Goal: Information Seeking & Learning: Learn about a topic

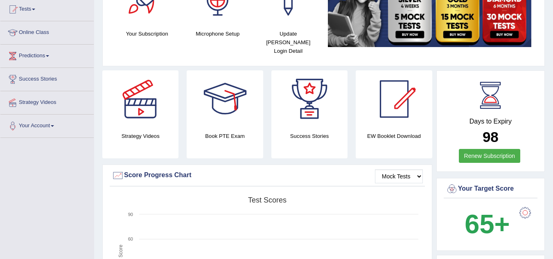
scroll to position [41, 0]
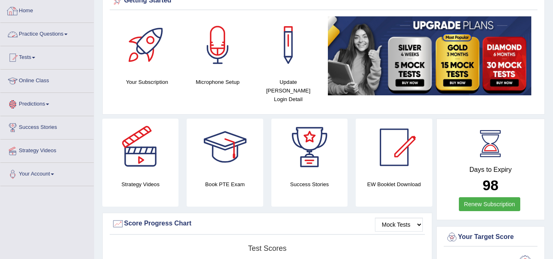
click at [61, 31] on link "Practice Questions" at bounding box center [46, 33] width 93 height 20
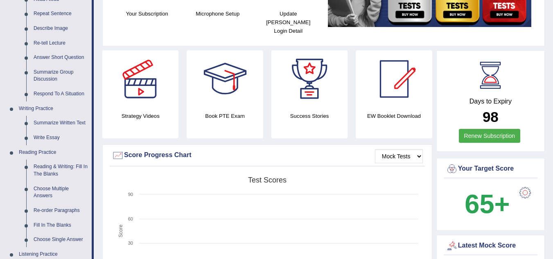
scroll to position [123, 0]
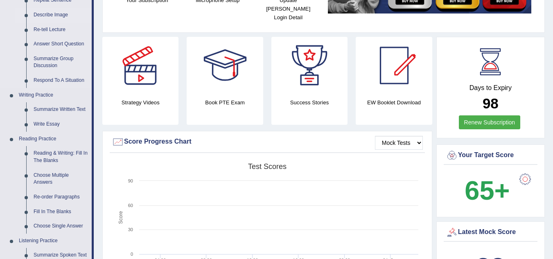
click at [61, 13] on link "Describe Image" at bounding box center [61, 15] width 62 height 15
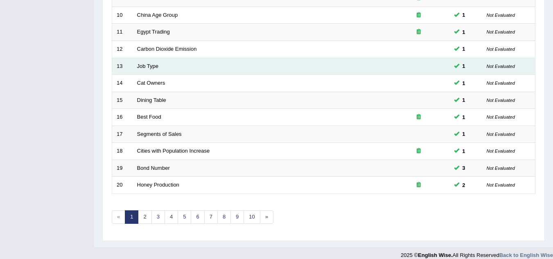
scroll to position [283, 0]
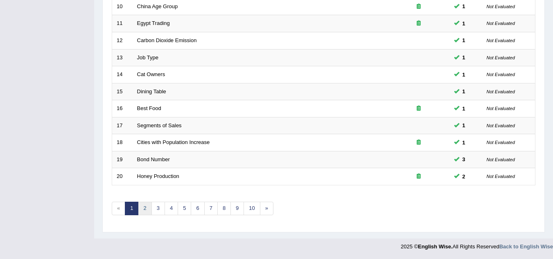
click at [150, 209] on link "2" at bounding box center [144, 208] width 13 height 13
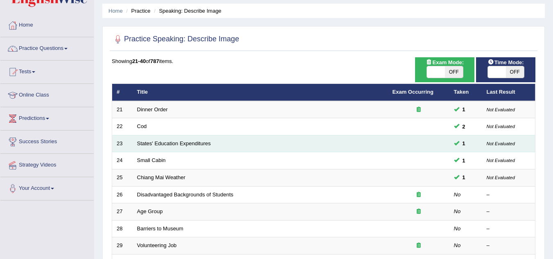
scroll to position [41, 0]
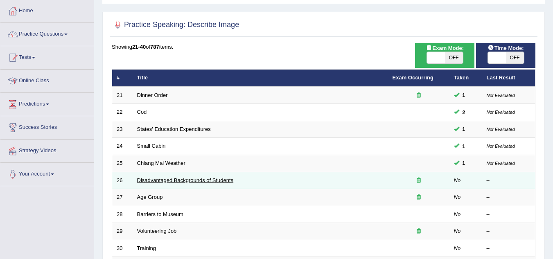
click at [167, 182] on link "Disadvantaged Backgrounds of Students" at bounding box center [185, 180] width 97 height 6
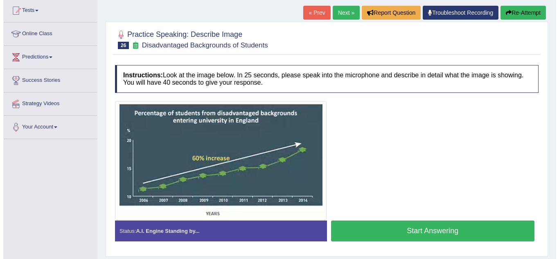
scroll to position [82, 0]
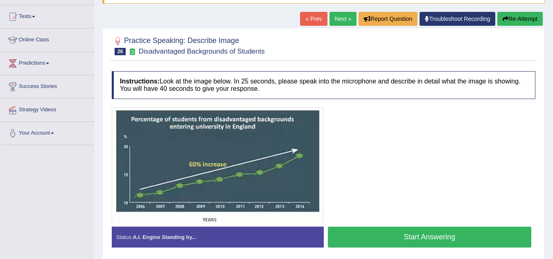
click at [416, 234] on button "Start Answering" at bounding box center [430, 237] width 204 height 21
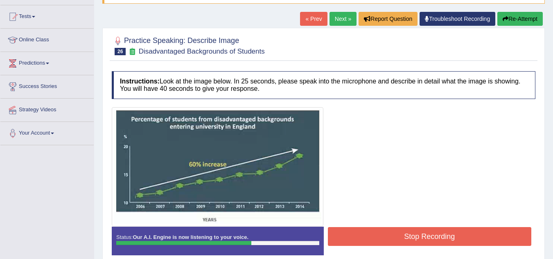
click at [448, 231] on button "Stop Recording" at bounding box center [430, 236] width 204 height 19
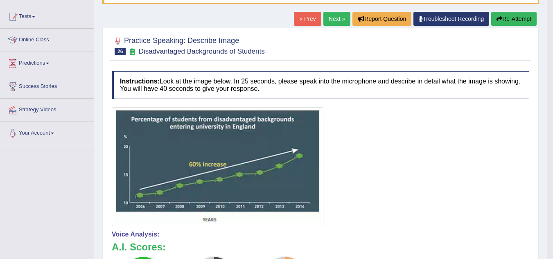
scroll to position [81, 0]
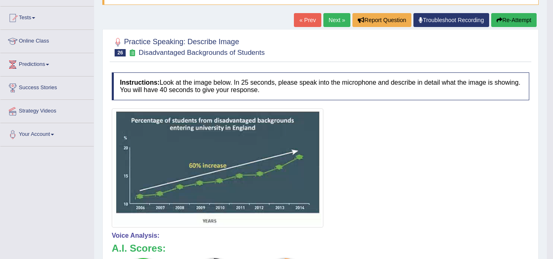
click at [328, 23] on link "Next »" at bounding box center [336, 20] width 27 height 14
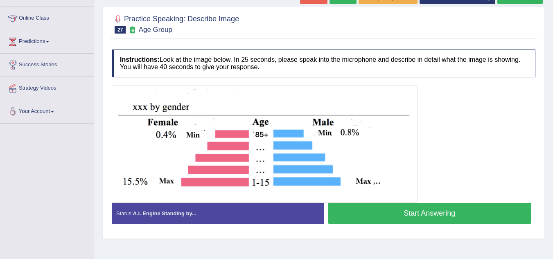
scroll to position [123, 0]
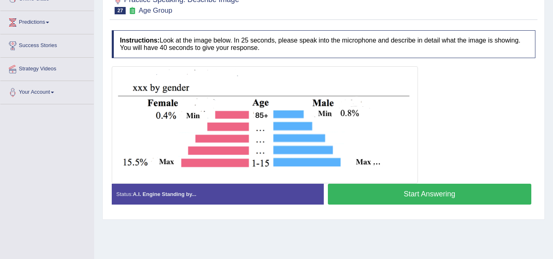
click at [399, 191] on button "Start Answering" at bounding box center [430, 194] width 204 height 21
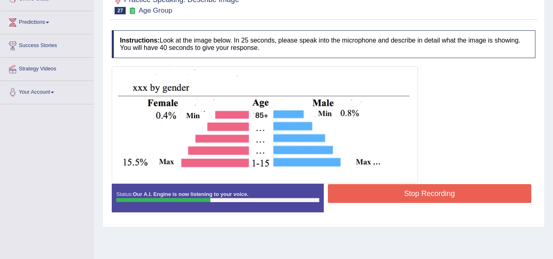
click at [417, 196] on button "Stop Recording" at bounding box center [430, 193] width 204 height 19
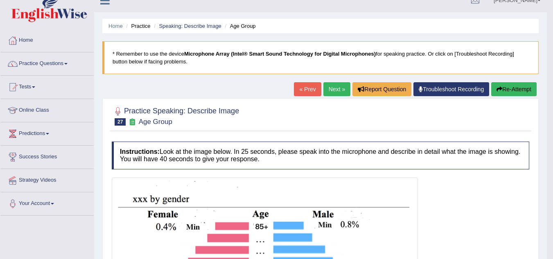
scroll to position [0, 0]
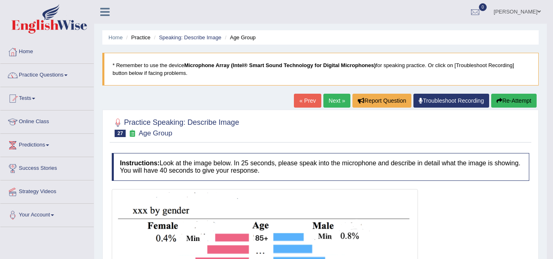
click at [330, 103] on link "Next »" at bounding box center [336, 101] width 27 height 14
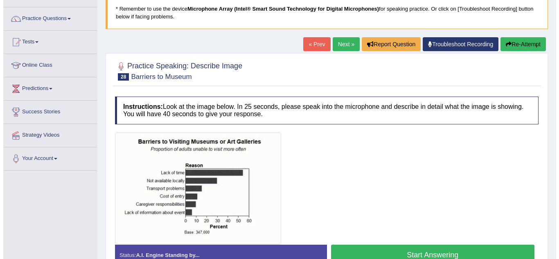
scroll to position [82, 0]
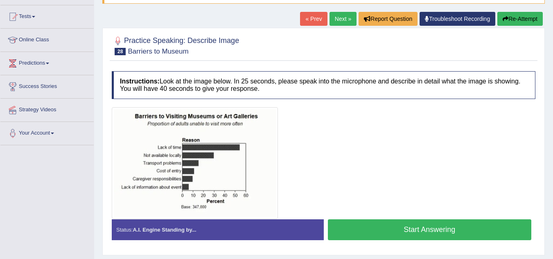
click at [406, 224] on button "Start Answering" at bounding box center [430, 229] width 204 height 21
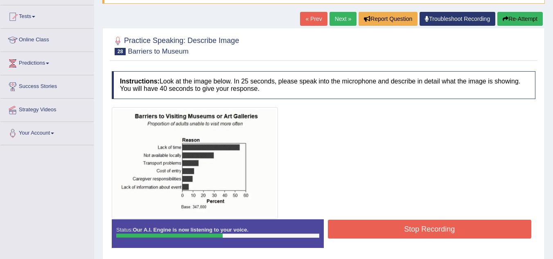
click at [465, 227] on button "Stop Recording" at bounding box center [430, 229] width 204 height 19
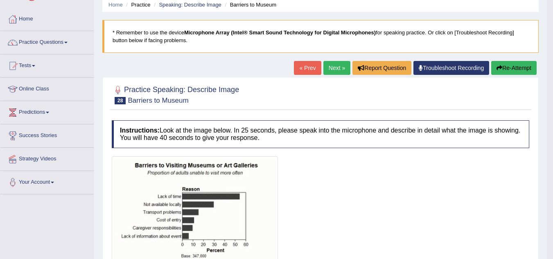
scroll to position [0, 0]
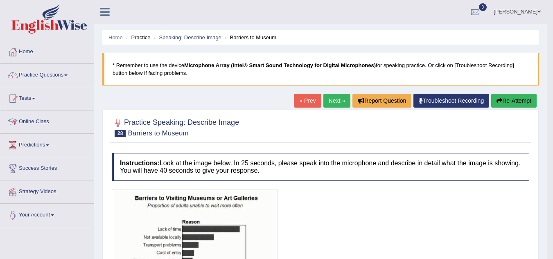
click at [436, 157] on h4 "Instructions: Look at the image below. In 25 seconds, please speak into the mic…" at bounding box center [320, 166] width 417 height 27
click at [331, 99] on link "Next »" at bounding box center [336, 101] width 27 height 14
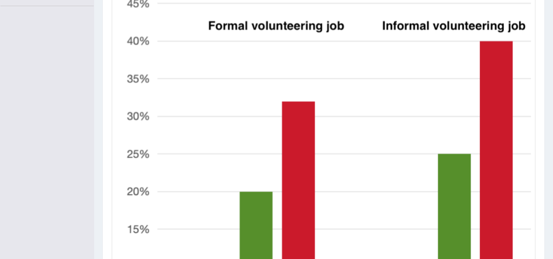
scroll to position [384, 0]
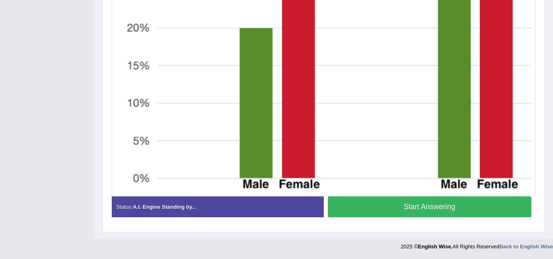
click at [438, 202] on button "Start Answering" at bounding box center [430, 206] width 204 height 21
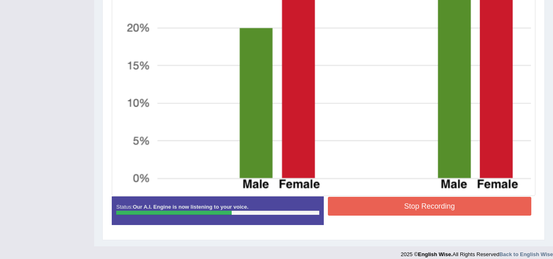
click at [441, 207] on button "Stop Recording" at bounding box center [430, 206] width 204 height 19
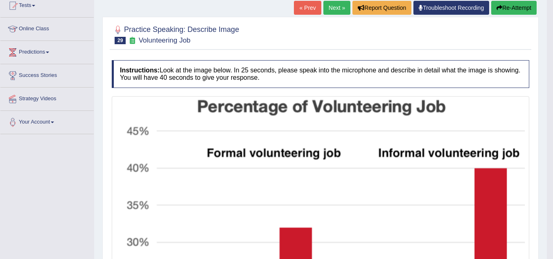
scroll to position [57, 0]
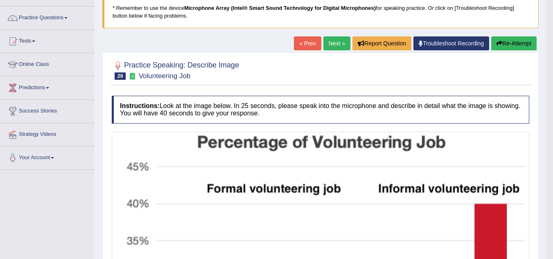
click at [331, 44] on link "Next »" at bounding box center [336, 43] width 27 height 14
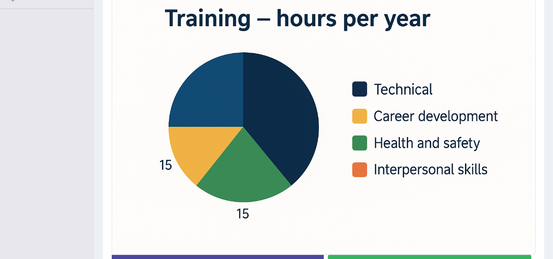
scroll to position [236, 0]
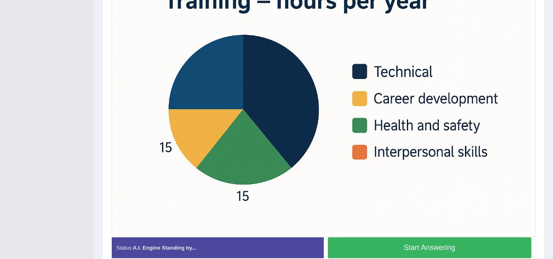
click at [397, 240] on button "Start Answering" at bounding box center [430, 247] width 204 height 21
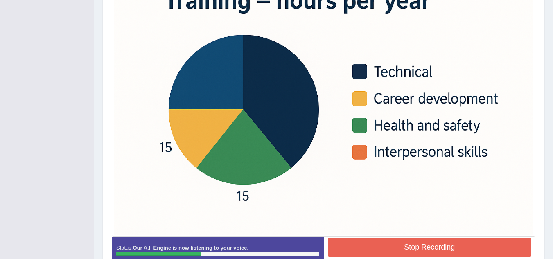
scroll to position [277, 0]
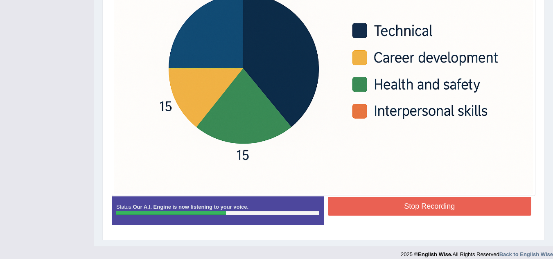
click at [398, 202] on button "Stop Recording" at bounding box center [430, 206] width 204 height 19
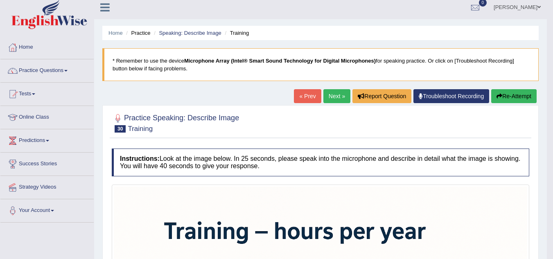
scroll to position [0, 0]
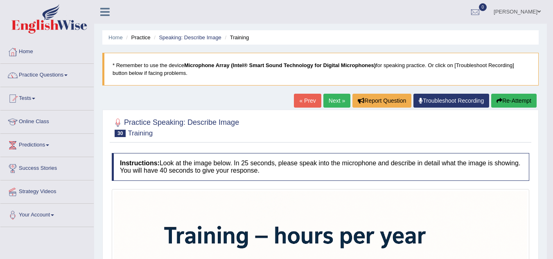
click at [337, 103] on link "Next »" at bounding box center [336, 101] width 27 height 14
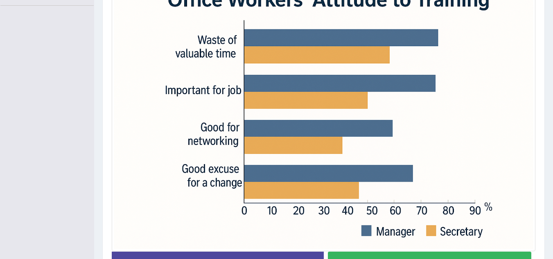
scroll to position [236, 0]
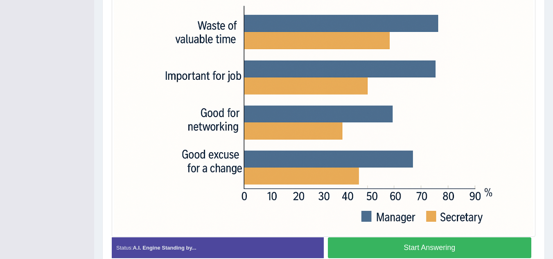
click at [423, 245] on button "Start Answering" at bounding box center [430, 247] width 204 height 21
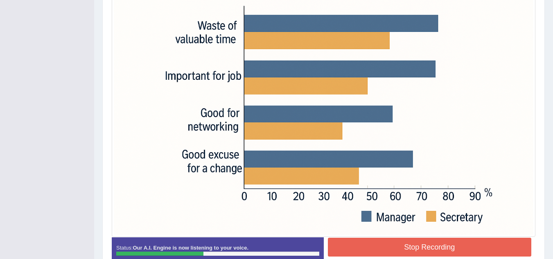
click at [438, 248] on button "Stop Recording" at bounding box center [430, 247] width 204 height 19
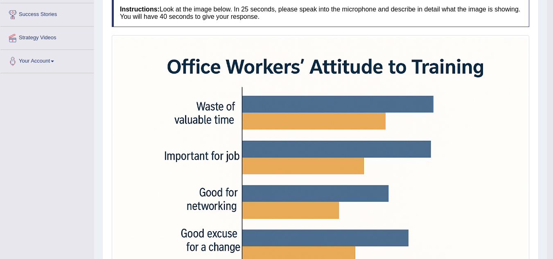
scroll to position [72, 0]
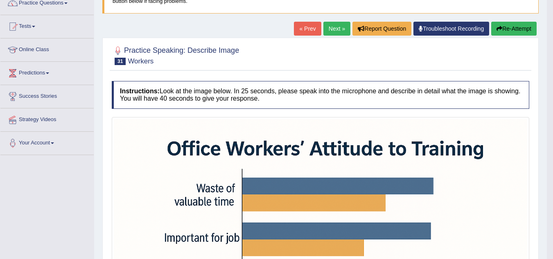
click at [333, 29] on link "Next »" at bounding box center [336, 29] width 27 height 14
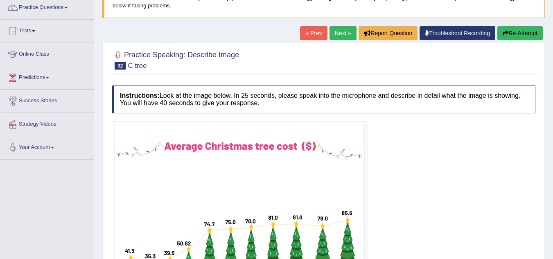
scroll to position [190, 0]
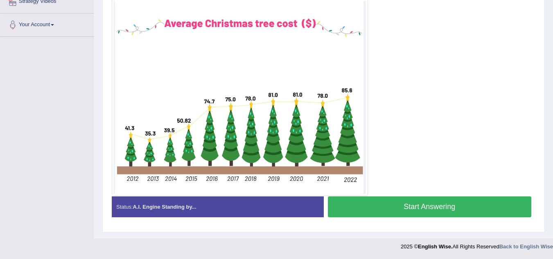
click at [445, 206] on button "Start Answering" at bounding box center [430, 206] width 204 height 21
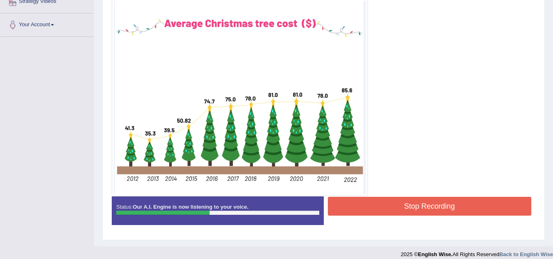
click at [435, 203] on button "Stop Recording" at bounding box center [430, 206] width 204 height 19
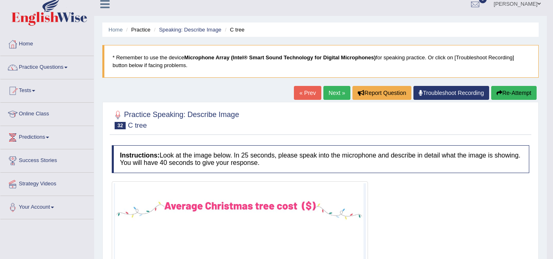
scroll to position [0, 0]
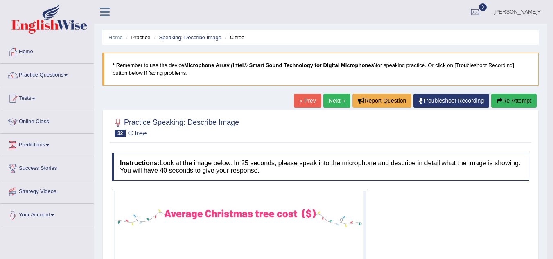
click at [515, 99] on button "Re-Attempt" at bounding box center [513, 101] width 45 height 14
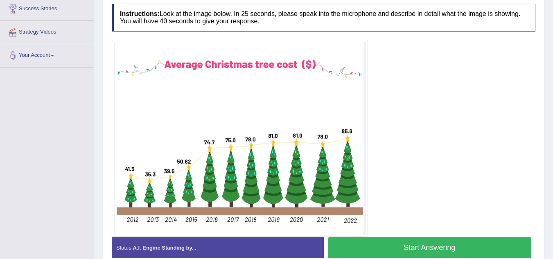
scroll to position [200, 0]
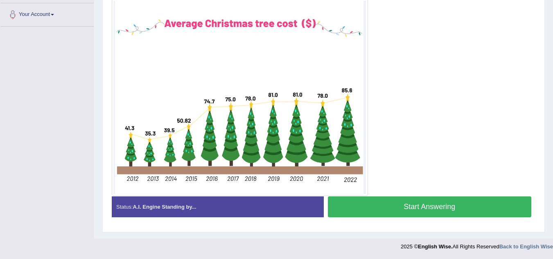
click at [461, 200] on button "Start Answering" at bounding box center [430, 206] width 204 height 21
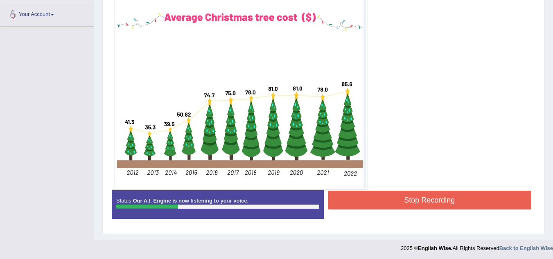
click at [400, 200] on button "Stop Recording" at bounding box center [430, 200] width 204 height 19
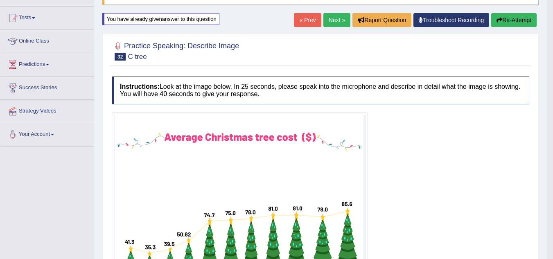
scroll to position [81, 0]
click at [333, 20] on link "Next »" at bounding box center [336, 20] width 27 height 14
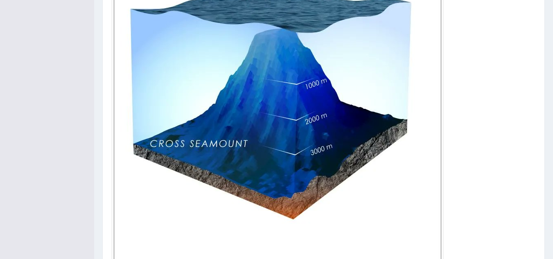
scroll to position [324, 0]
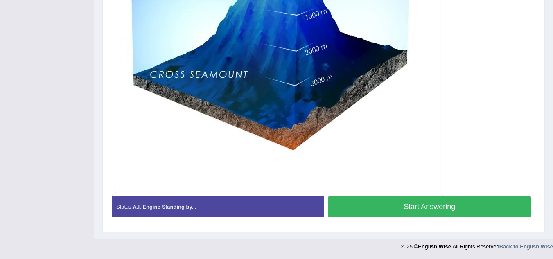
click at [387, 211] on button "Start Answering" at bounding box center [430, 206] width 204 height 21
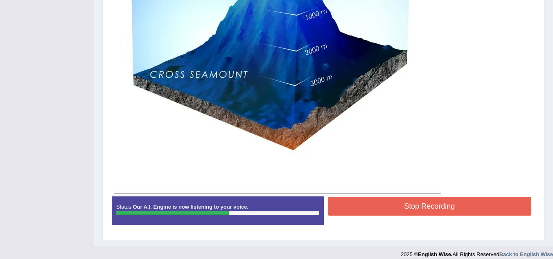
click at [376, 203] on button "Stop Recording" at bounding box center [430, 206] width 204 height 19
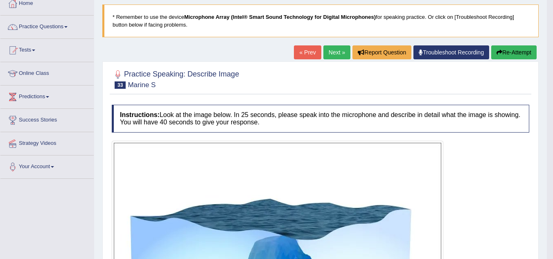
scroll to position [47, 0]
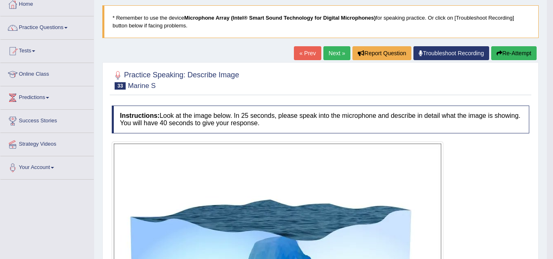
click at [330, 55] on link "Next »" at bounding box center [336, 53] width 27 height 14
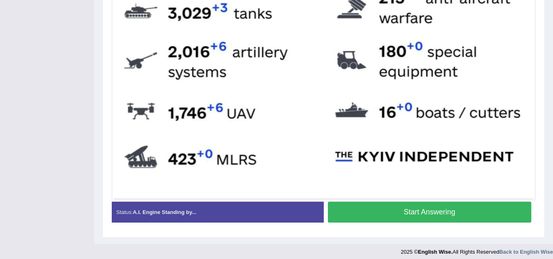
scroll to position [418, 0]
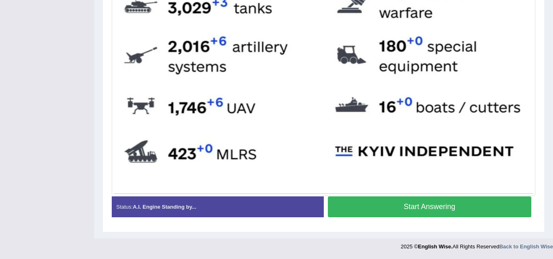
click at [370, 204] on button "Start Answering" at bounding box center [430, 206] width 204 height 21
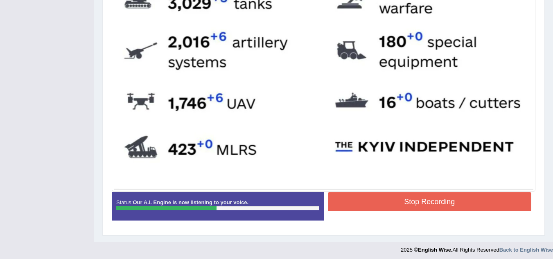
scroll to position [425, 0]
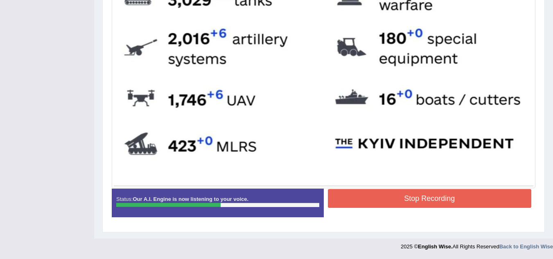
click at [369, 199] on button "Stop Recording" at bounding box center [430, 198] width 204 height 19
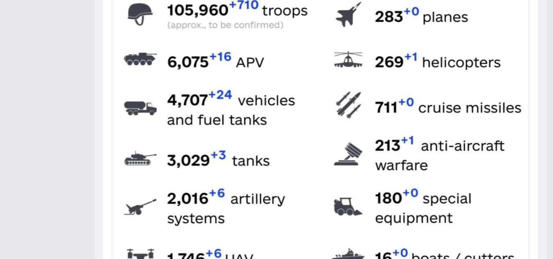
scroll to position [57, 0]
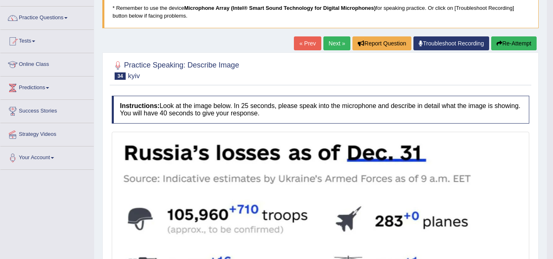
click at [335, 42] on link "Next »" at bounding box center [336, 43] width 27 height 14
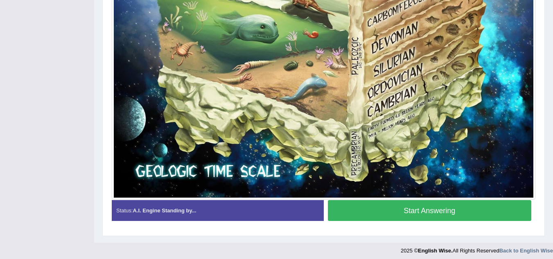
scroll to position [586, 0]
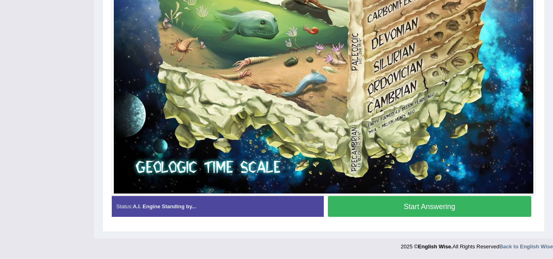
click at [422, 196] on button "Start Answering" at bounding box center [430, 206] width 204 height 21
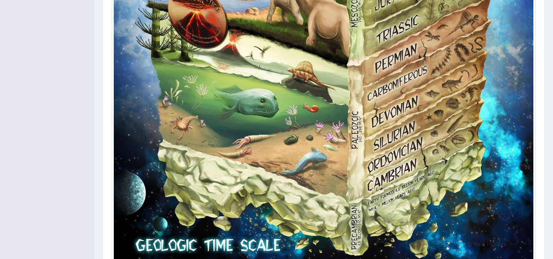
scroll to position [594, 0]
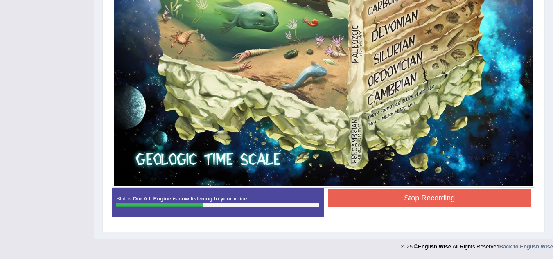
click at [428, 192] on button "Stop Recording" at bounding box center [430, 198] width 204 height 19
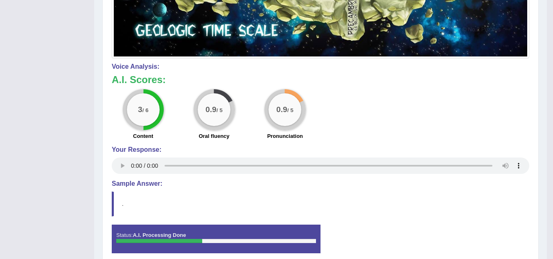
scroll to position [716, 0]
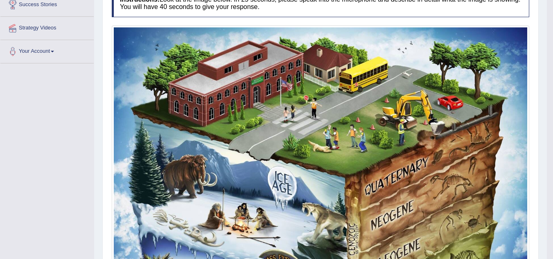
scroll to position [0, 0]
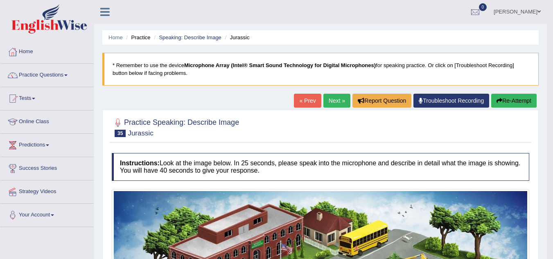
click at [332, 97] on link "Next »" at bounding box center [336, 101] width 27 height 14
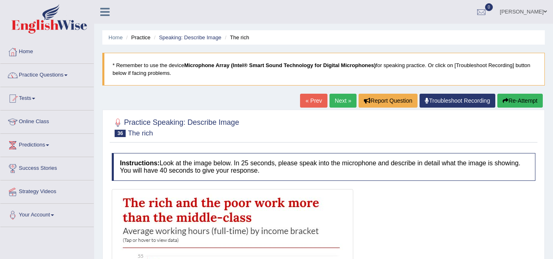
click at [306, 100] on link "« Prev" at bounding box center [313, 101] width 27 height 14
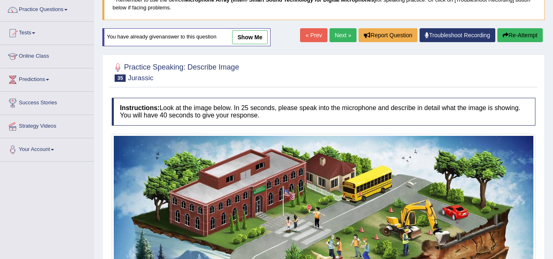
scroll to position [64, 0]
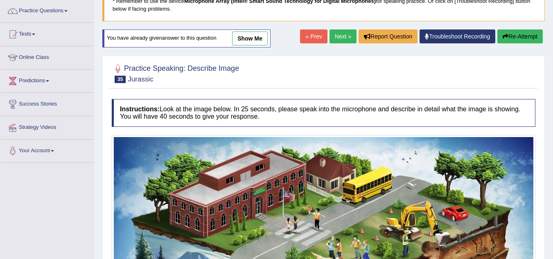
click at [258, 34] on link "show me" at bounding box center [250, 38] width 36 height 14
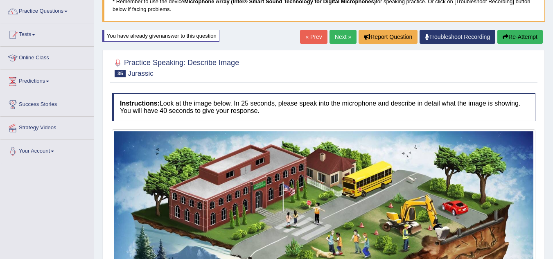
scroll to position [41, 0]
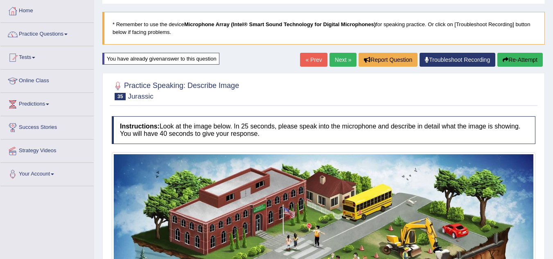
click at [528, 59] on button "Re-Attempt" at bounding box center [519, 60] width 45 height 14
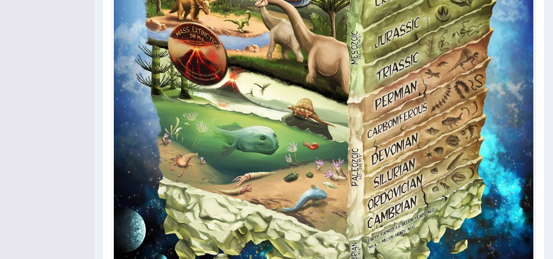
scroll to position [596, 0]
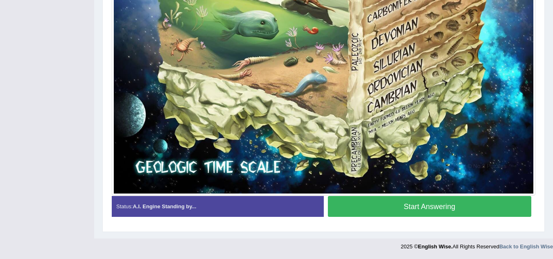
click at [431, 208] on button "Start Answering" at bounding box center [430, 206] width 204 height 21
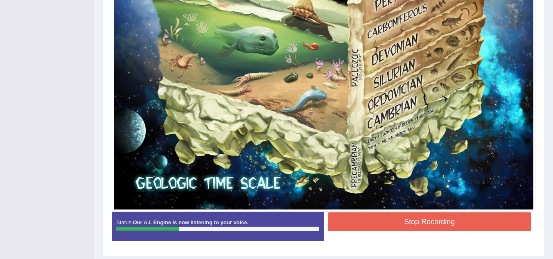
scroll to position [598, 0]
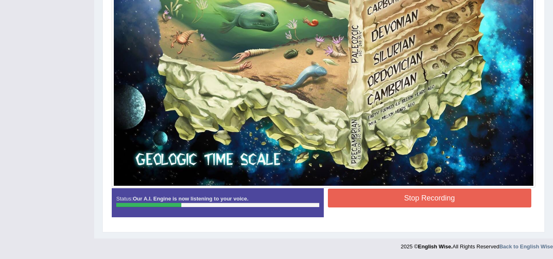
click at [393, 195] on button "Stop Recording" at bounding box center [430, 198] width 204 height 19
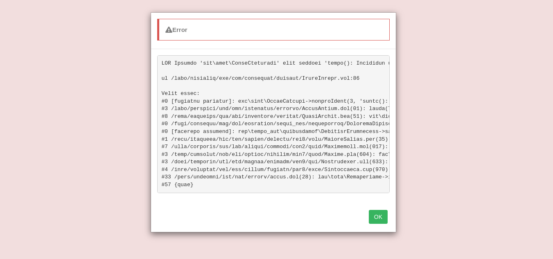
click at [372, 224] on button "OK" at bounding box center [378, 217] width 19 height 14
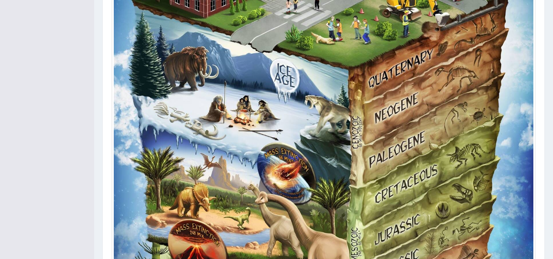
scroll to position [0, 0]
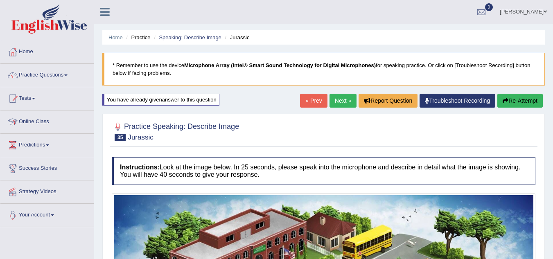
click at [339, 101] on link "Next »" at bounding box center [342, 101] width 27 height 14
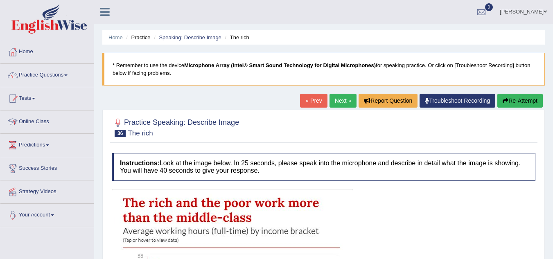
drag, startPoint x: 258, startPoint y: 56, endPoint x: 0, endPoint y: -36, distance: 273.4
click at [0, 0] on html "Toggle navigation Home Practice Questions Speaking Practice Read Aloud Repeat S…" at bounding box center [276, 129] width 553 height 259
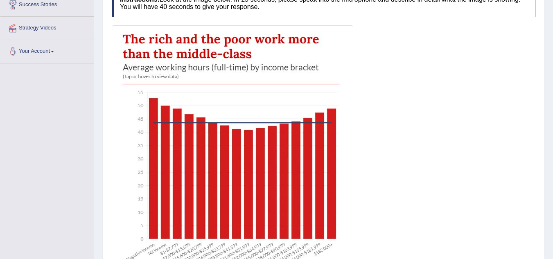
drag, startPoint x: 353, startPoint y: 158, endPoint x: 328, endPoint y: 199, distance: 47.4
click at [328, 199] on div "Toggle navigation Home Practice Questions Speaking Practice Read Aloud Repeat S…" at bounding box center [276, 93] width 553 height 515
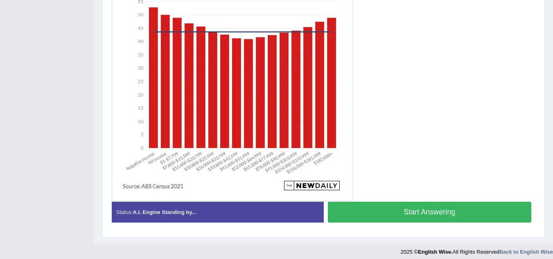
scroll to position [260, 0]
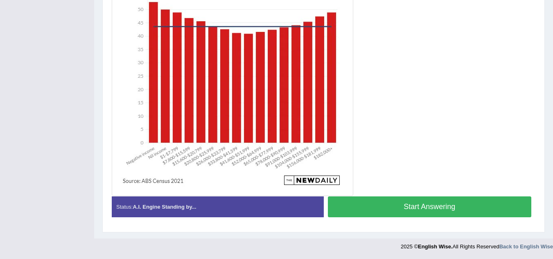
click at [402, 207] on button "Start Answering" at bounding box center [430, 206] width 204 height 21
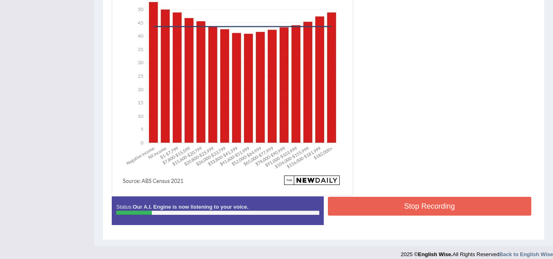
click at [400, 207] on button "Stop Recording" at bounding box center [430, 206] width 204 height 19
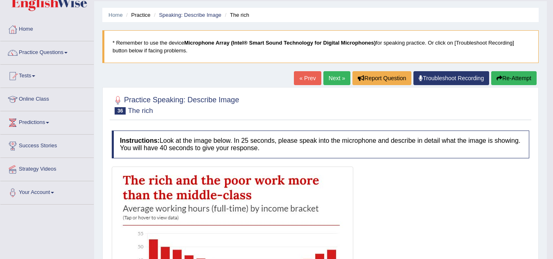
scroll to position [41, 0]
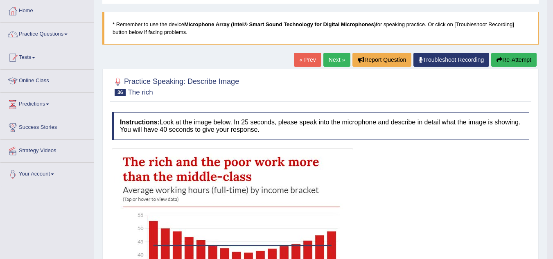
click at [497, 59] on icon "button" at bounding box center [499, 60] width 6 height 6
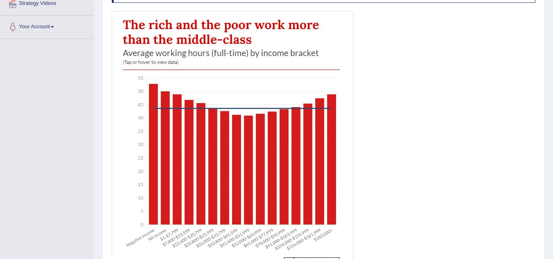
scroll to position [229, 0]
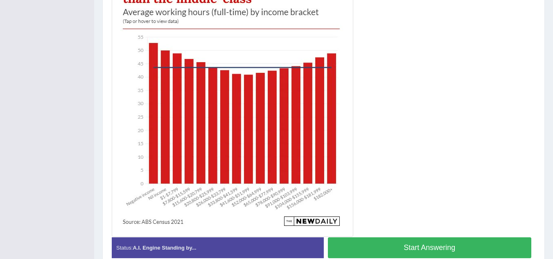
click at [391, 245] on button "Start Answering" at bounding box center [430, 247] width 204 height 21
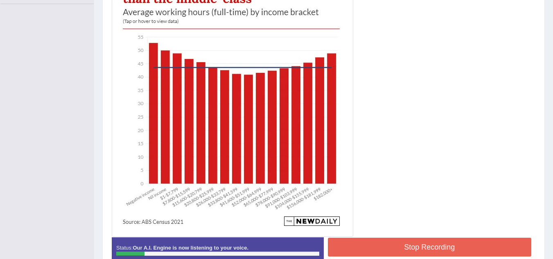
click at [456, 247] on button "Stop Recording" at bounding box center [430, 247] width 204 height 19
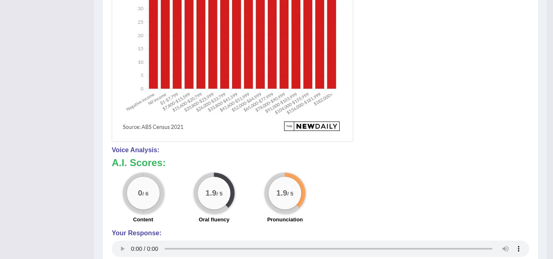
scroll to position [346, 0]
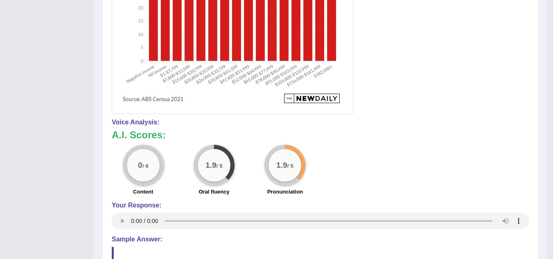
click at [322, 200] on div "Voice Analysis: A.I. Scores: 0 / 6 Content 1.9 / 5 Oral fluency 1.9 / 5 Pronunc…" at bounding box center [320, 175] width 417 height 113
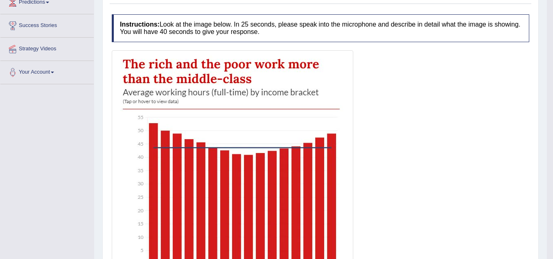
scroll to position [59, 0]
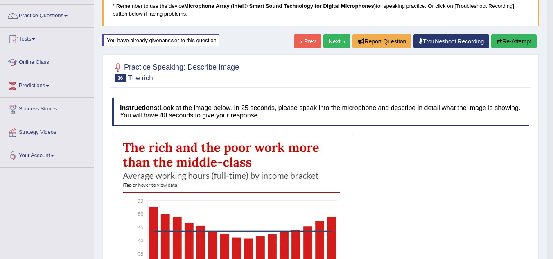
click at [509, 40] on button "Re-Attempt" at bounding box center [513, 41] width 45 height 14
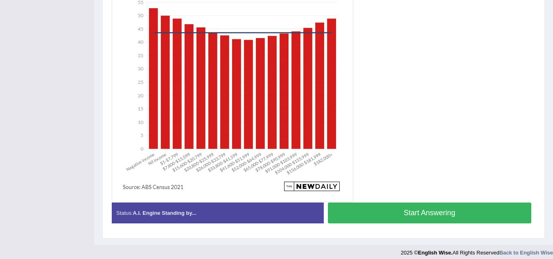
click at [396, 209] on button "Start Answering" at bounding box center [430, 212] width 204 height 21
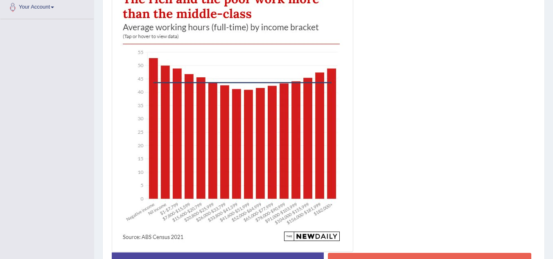
scroll to position [217, 0]
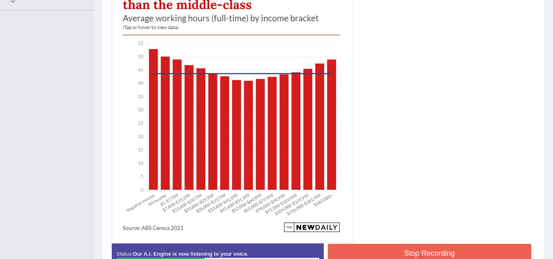
click at [420, 254] on button "Stop Recording" at bounding box center [430, 253] width 204 height 19
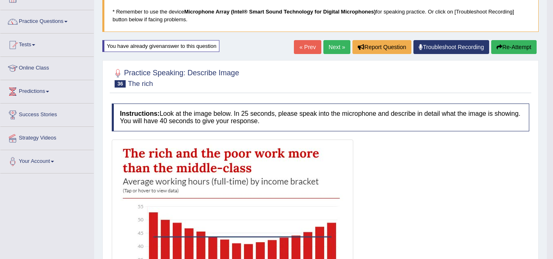
scroll to position [53, 0]
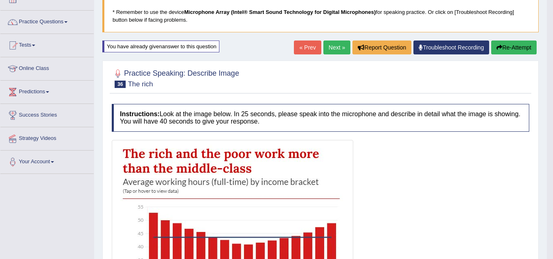
click at [330, 47] on link "Next »" at bounding box center [336, 47] width 27 height 14
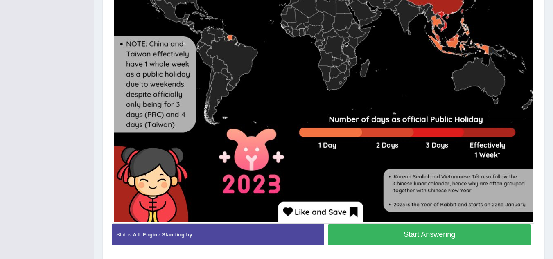
scroll to position [416, 0]
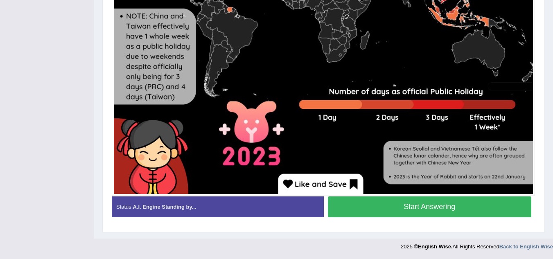
click at [417, 205] on button "Start Answering" at bounding box center [430, 206] width 204 height 21
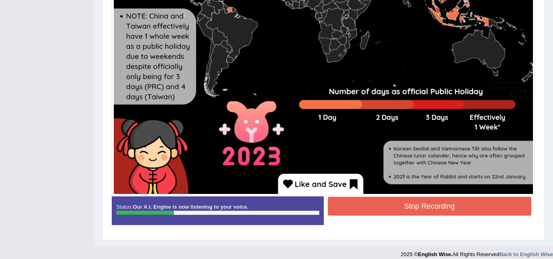
click at [438, 205] on button "Stop Recording" at bounding box center [430, 206] width 204 height 19
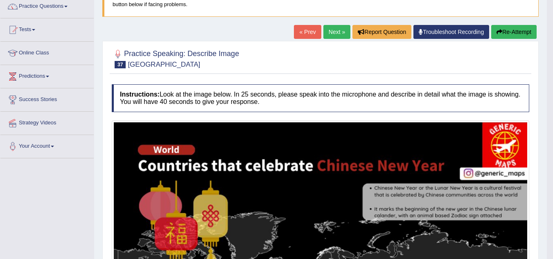
scroll to position [52, 0]
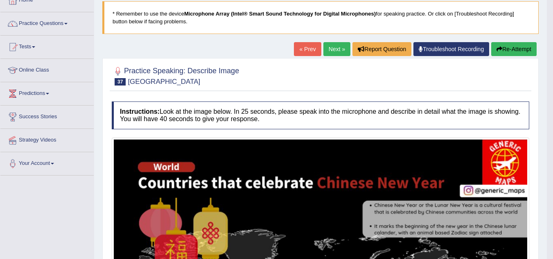
click at [330, 52] on link "Next »" at bounding box center [336, 49] width 27 height 14
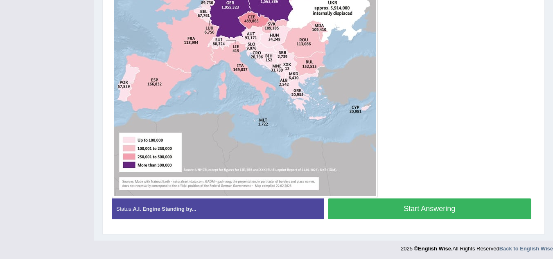
scroll to position [367, 0]
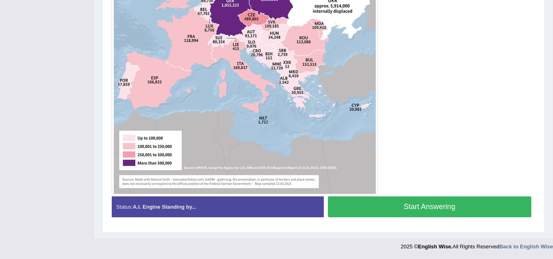
click at [347, 213] on button "Start Answering" at bounding box center [430, 206] width 204 height 21
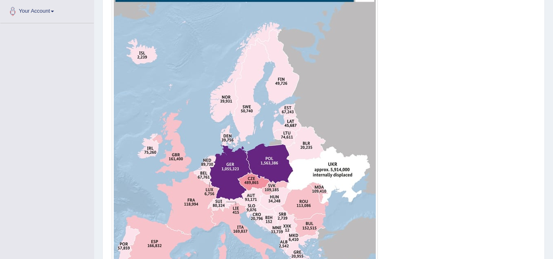
scroll to position [326, 0]
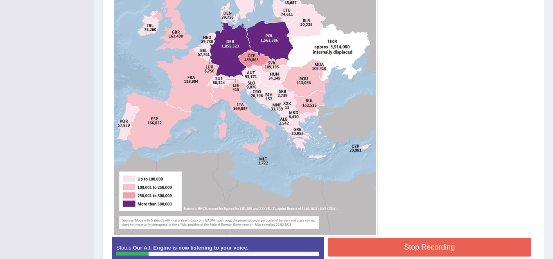
click at [410, 245] on button "Stop Recording" at bounding box center [430, 247] width 204 height 19
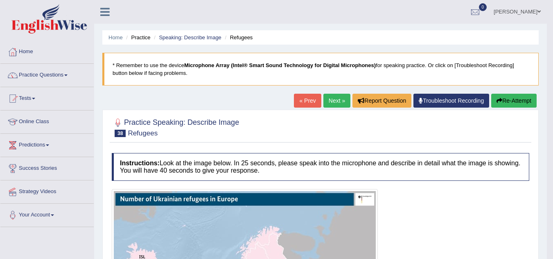
scroll to position [41, 0]
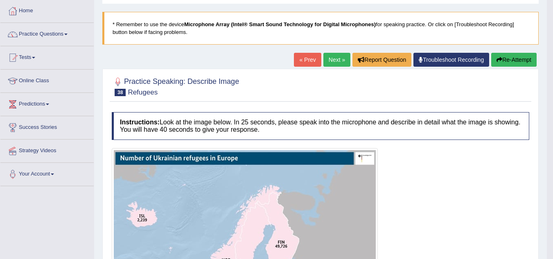
click at [515, 55] on button "Re-Attempt" at bounding box center [513, 60] width 45 height 14
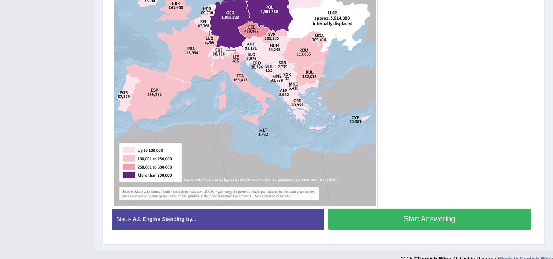
scroll to position [368, 0]
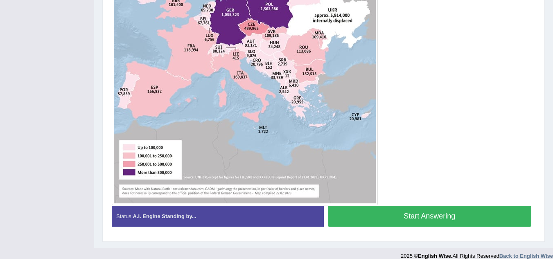
click at [445, 220] on button "Start Answering" at bounding box center [430, 216] width 204 height 21
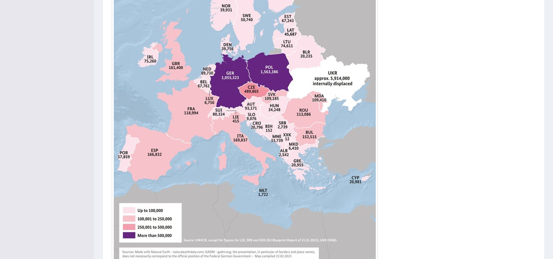
scroll to position [362, 0]
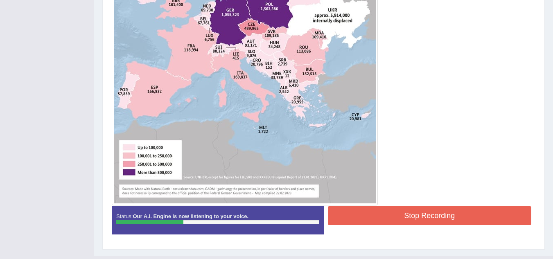
click at [446, 215] on button "Stop Recording" at bounding box center [430, 215] width 204 height 19
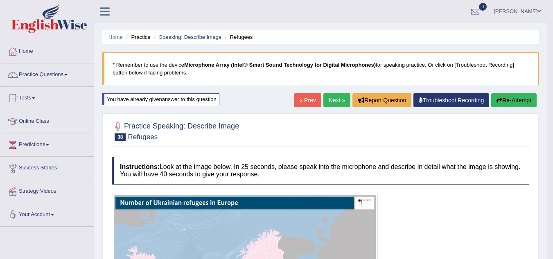
scroll to position [0, 0]
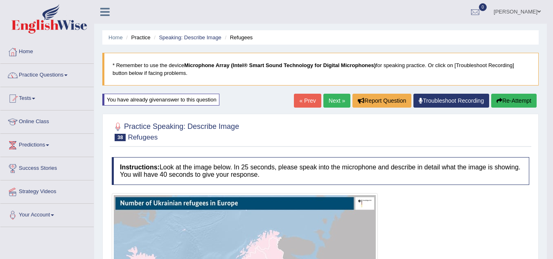
click at [334, 98] on link "Next »" at bounding box center [336, 101] width 27 height 14
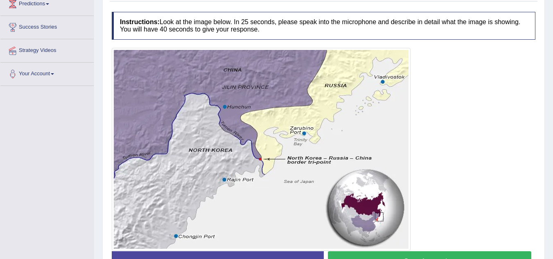
scroll to position [155, 0]
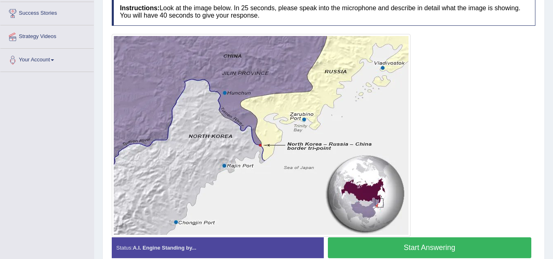
click at [443, 244] on button "Start Answering" at bounding box center [430, 247] width 204 height 21
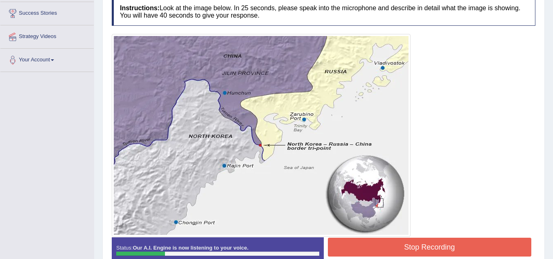
click at [447, 250] on button "Stop Recording" at bounding box center [430, 247] width 204 height 19
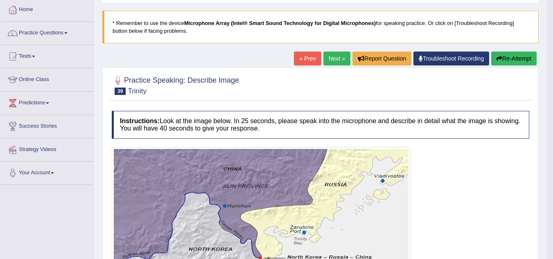
scroll to position [42, 0]
click at [331, 56] on link "Next »" at bounding box center [336, 59] width 27 height 14
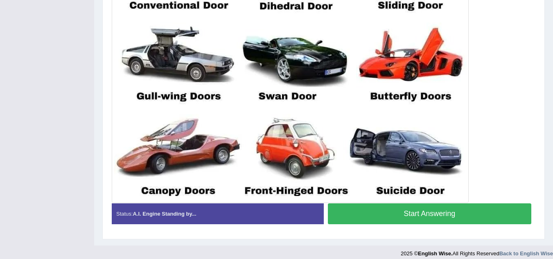
scroll to position [306, 0]
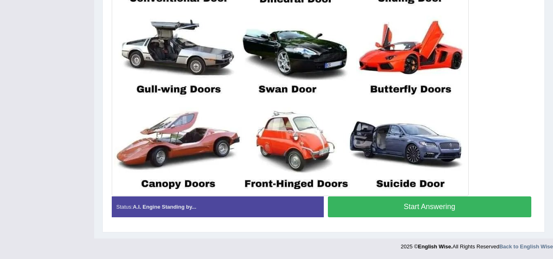
click at [437, 207] on button "Start Answering" at bounding box center [430, 206] width 204 height 21
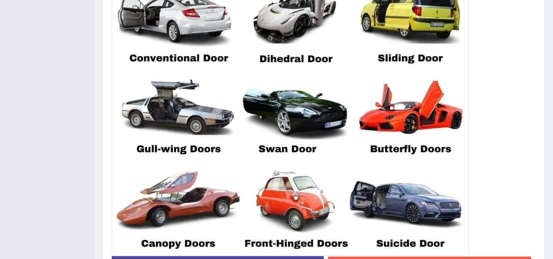
scroll to position [265, 0]
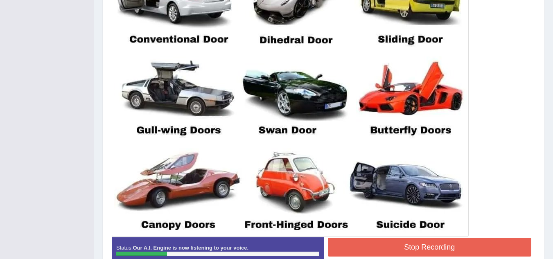
click at [419, 247] on button "Stop Recording" at bounding box center [430, 247] width 204 height 19
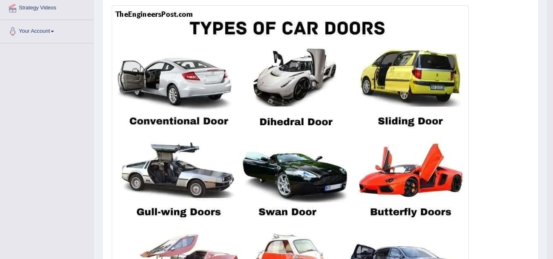
scroll to position [0, 0]
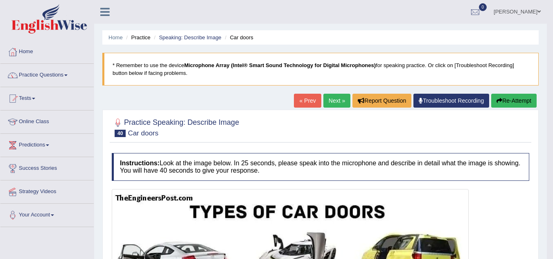
click at [338, 97] on link "Next »" at bounding box center [336, 101] width 27 height 14
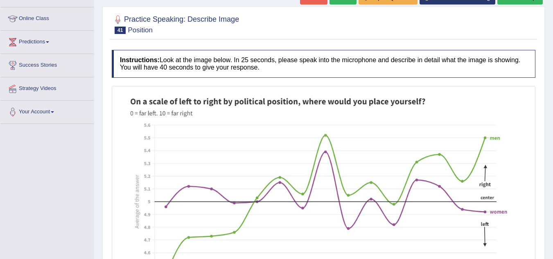
scroll to position [123, 0]
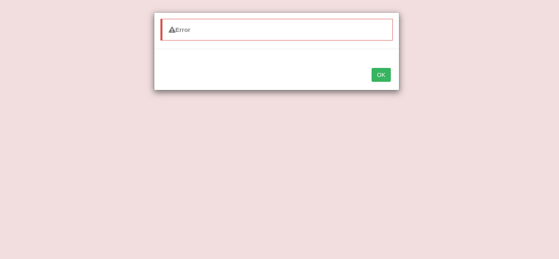
click at [383, 75] on button "OK" at bounding box center [380, 75] width 19 height 14
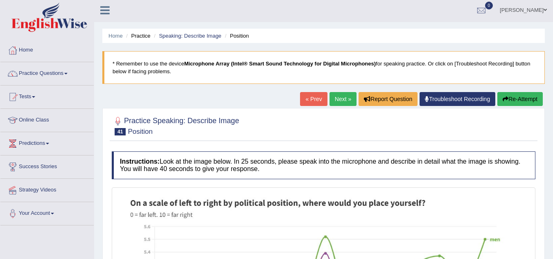
scroll to position [0, 0]
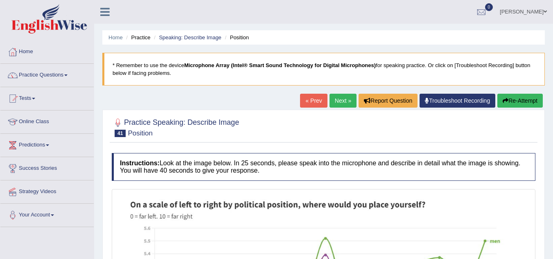
click at [106, 13] on icon at bounding box center [104, 12] width 9 height 11
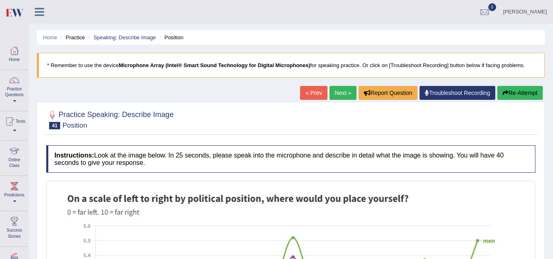
click at [41, 16] on icon at bounding box center [39, 12] width 9 height 11
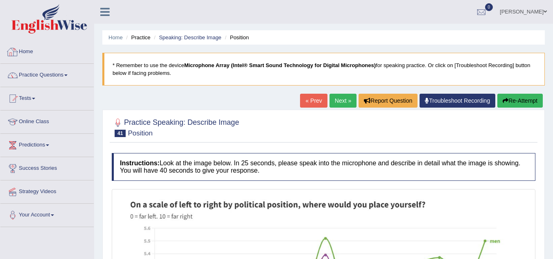
click at [22, 55] on link "Home" at bounding box center [46, 50] width 93 height 20
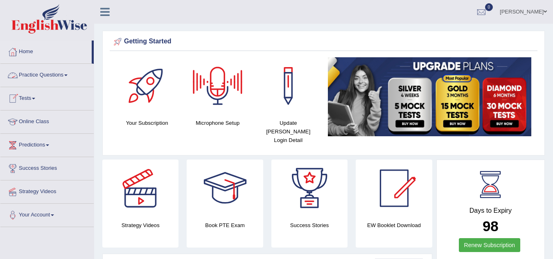
click at [45, 74] on link "Practice Questions" at bounding box center [46, 74] width 93 height 20
